Goal: Download file/media

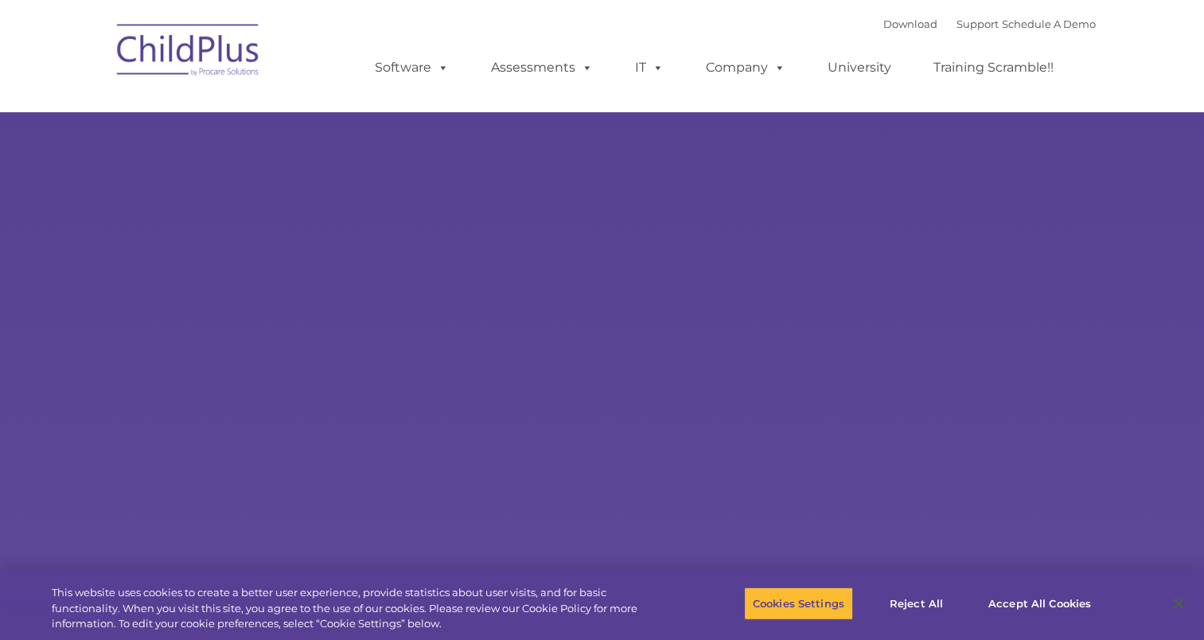
select select "MEDIUM"
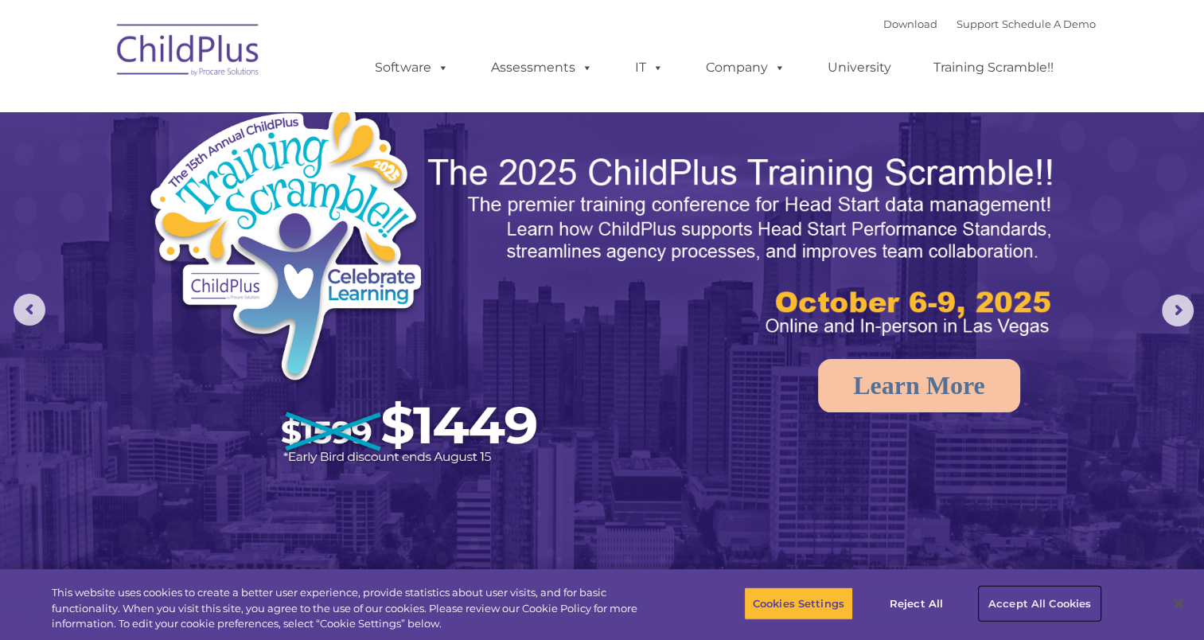
click at [1034, 594] on button "Accept All Cookies" at bounding box center [1040, 603] width 120 height 33
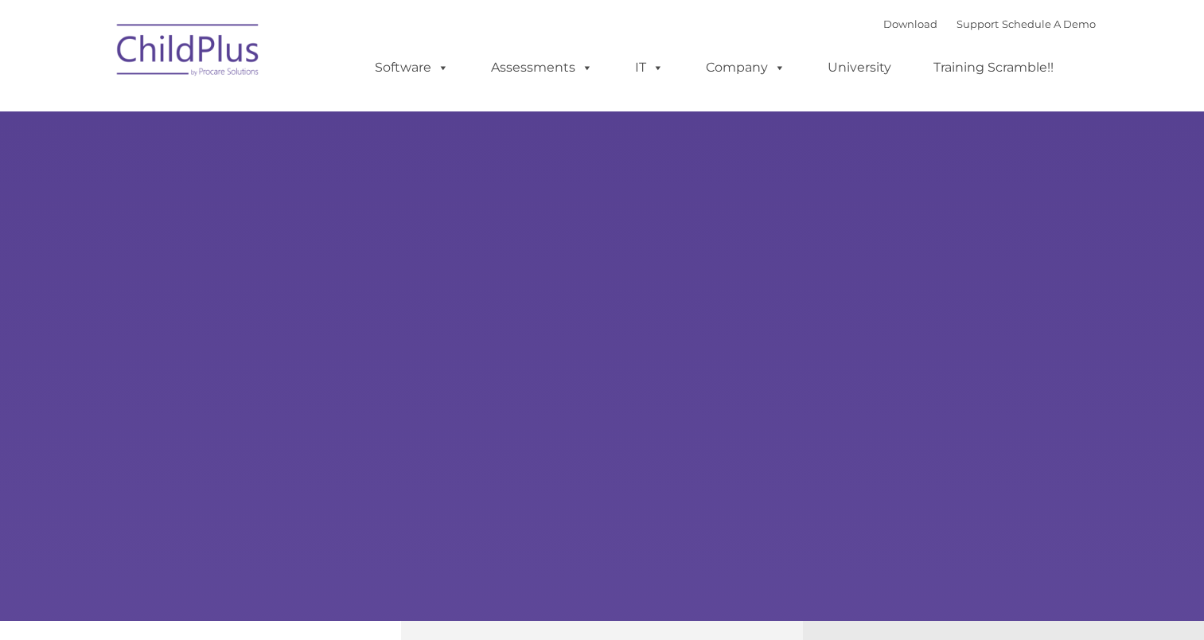
type input ""
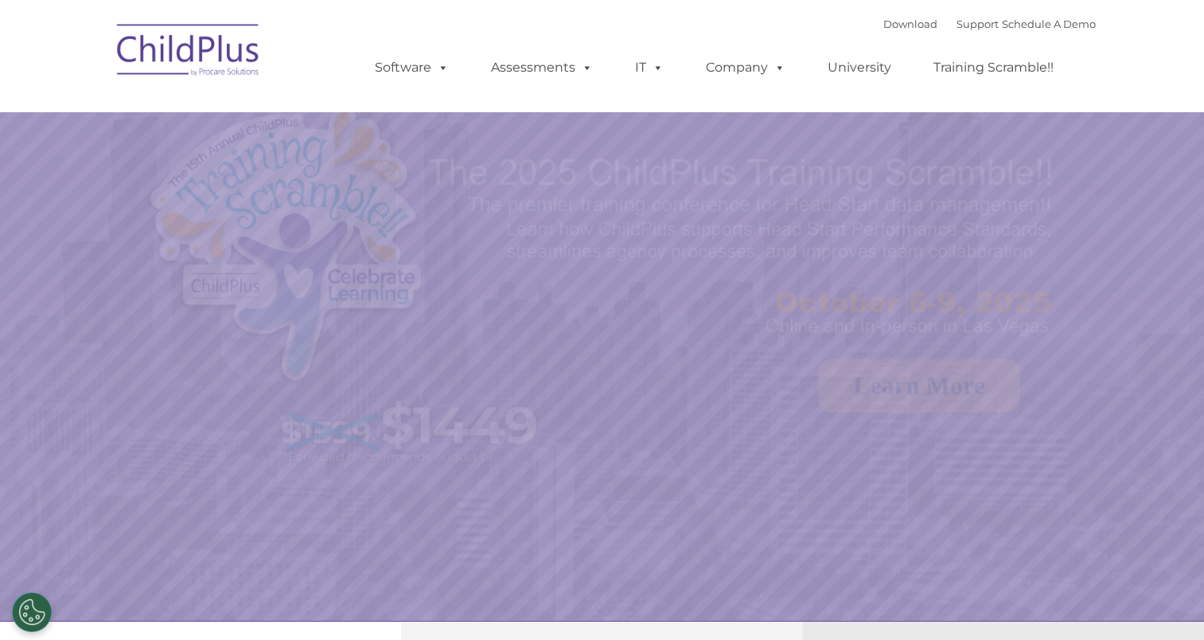
select select "MEDIUM"
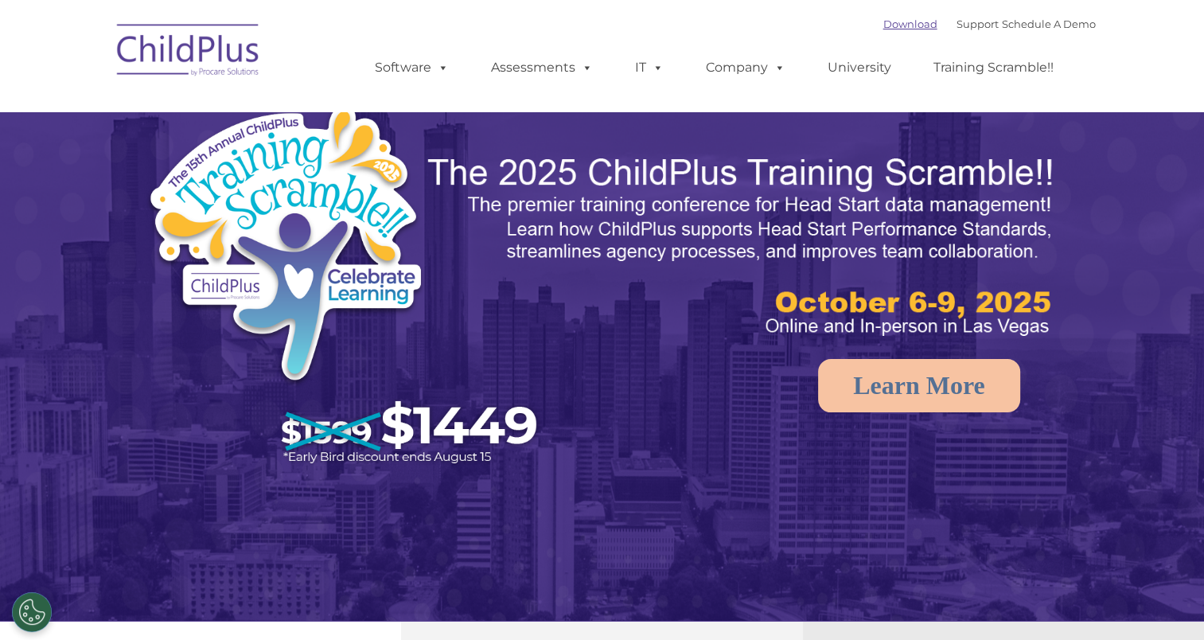
click at [883, 25] on link "Download" at bounding box center [910, 24] width 54 height 13
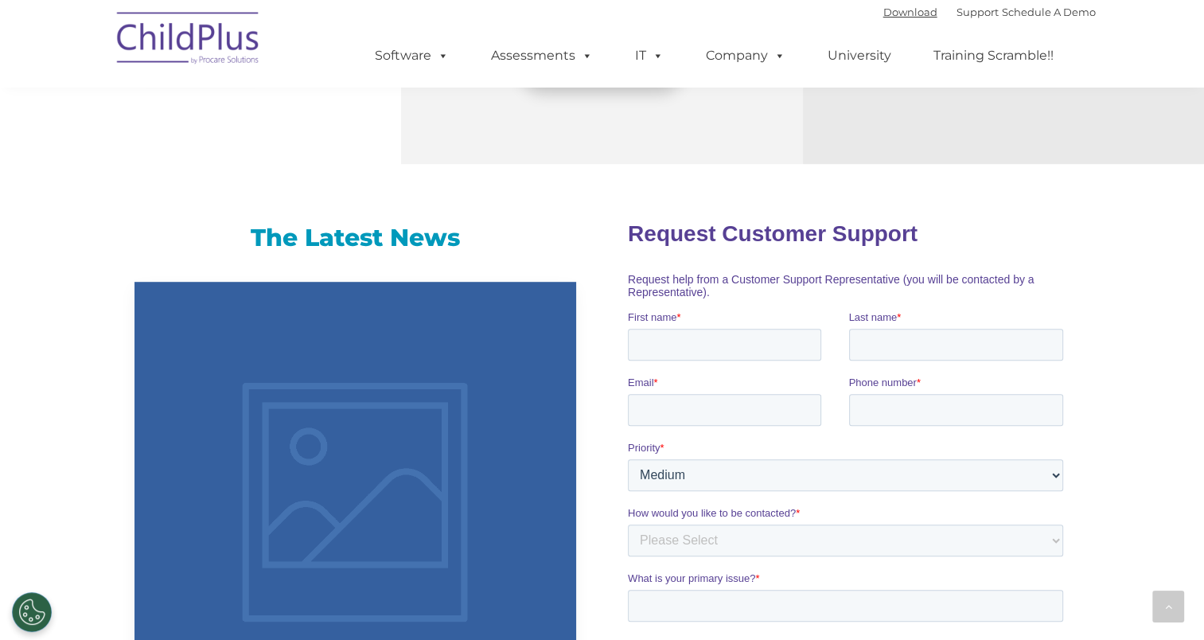
scroll to position [884, 0]
